Goal: Transaction & Acquisition: Purchase product/service

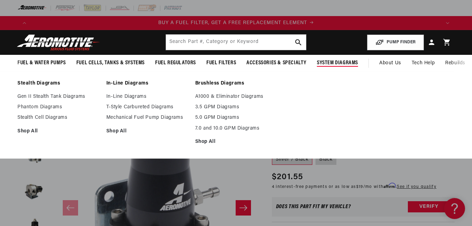
scroll to position [30, 0]
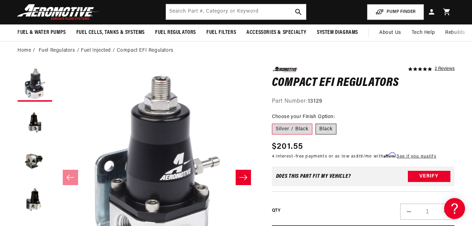
click at [327, 127] on label "Black" at bounding box center [326, 128] width 21 height 11
click at [316, 122] on input "Black" at bounding box center [316, 122] width 0 height 0
radio input "true"
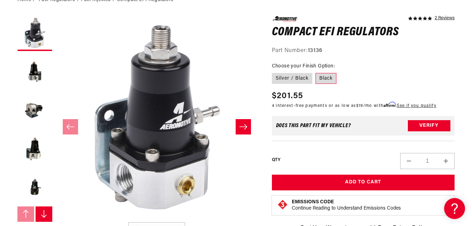
scroll to position [0, 1228]
